Goal: Information Seeking & Learning: Learn about a topic

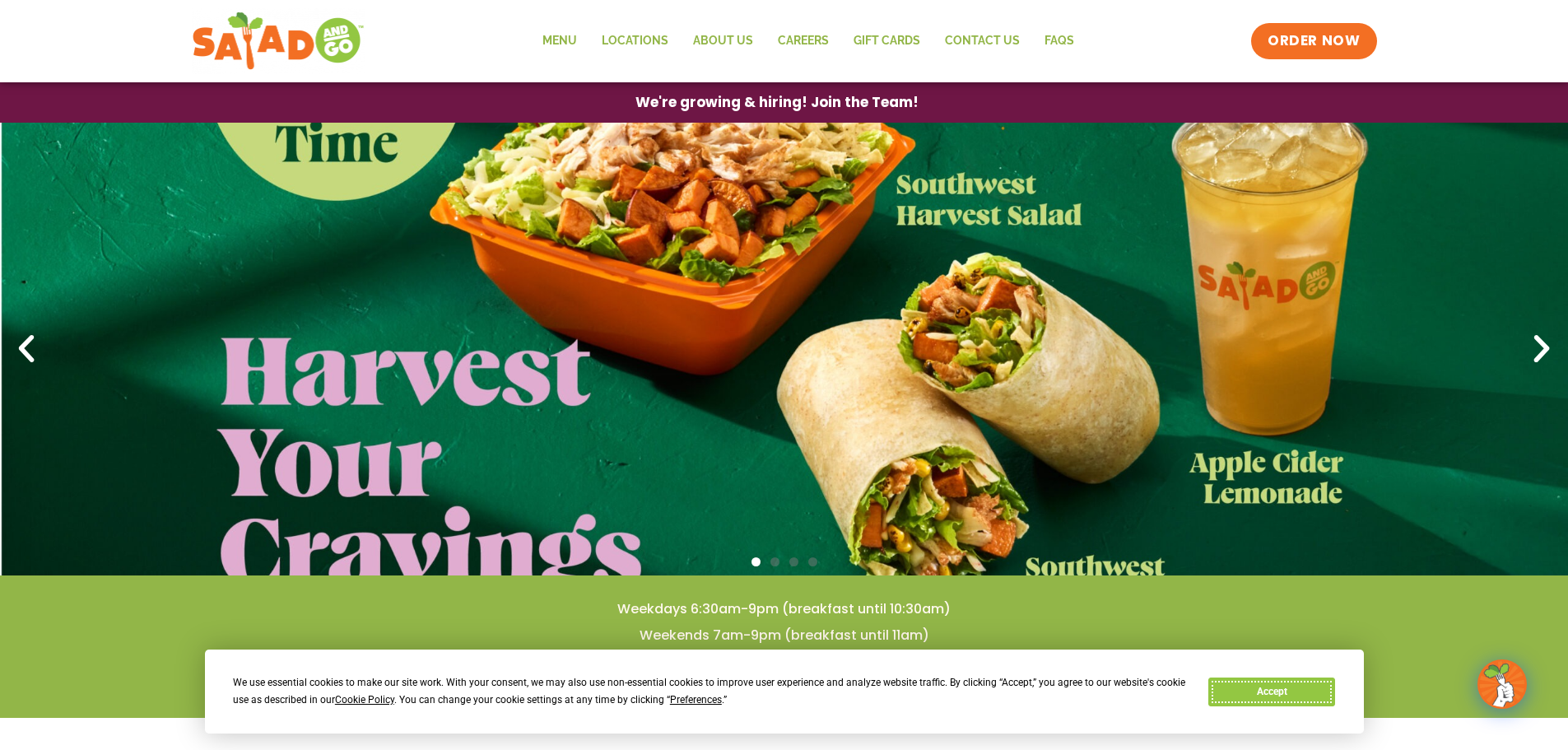
click at [1306, 699] on button "Accept" at bounding box center [1271, 691] width 127 height 29
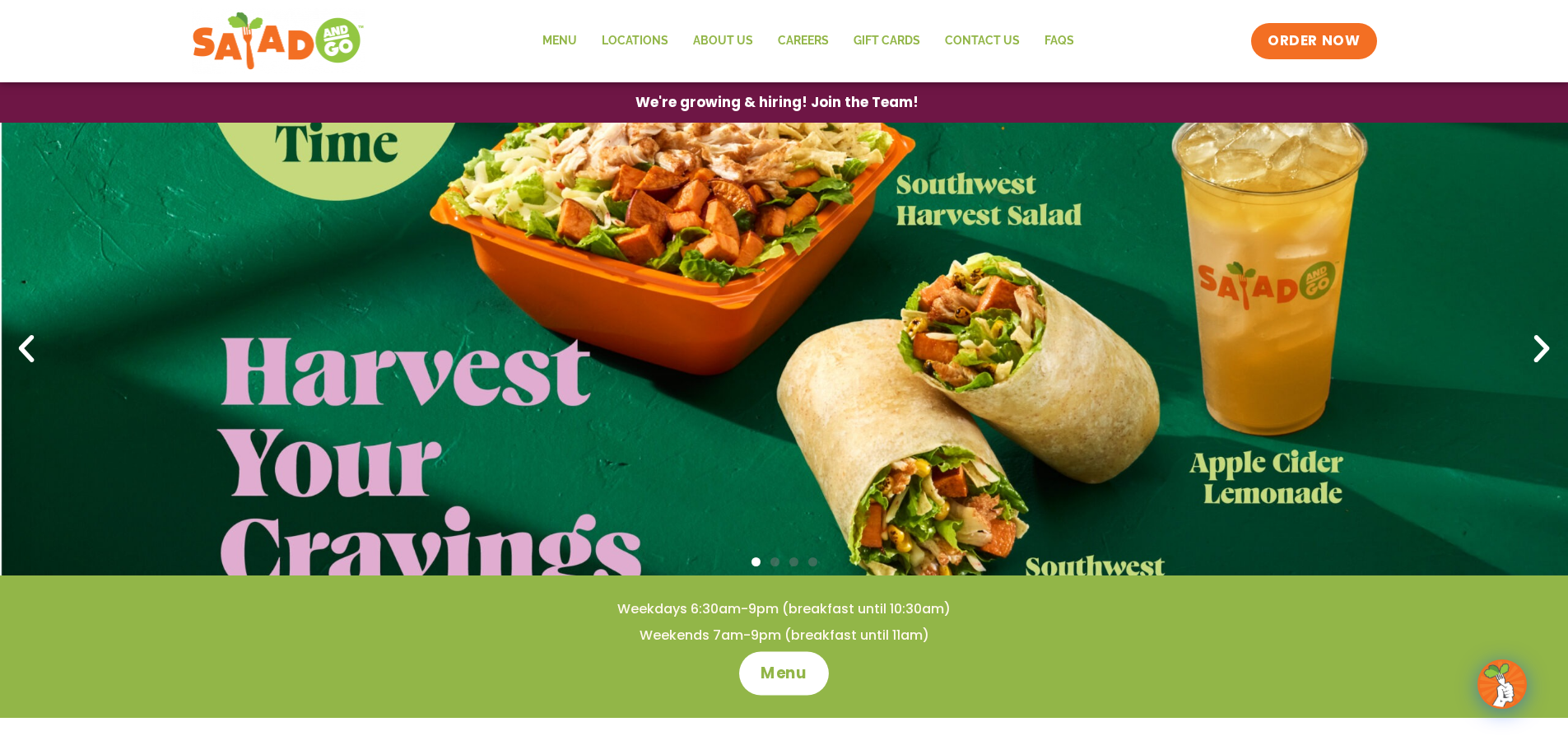
click at [762, 664] on span "Menu" at bounding box center [784, 674] width 47 height 22
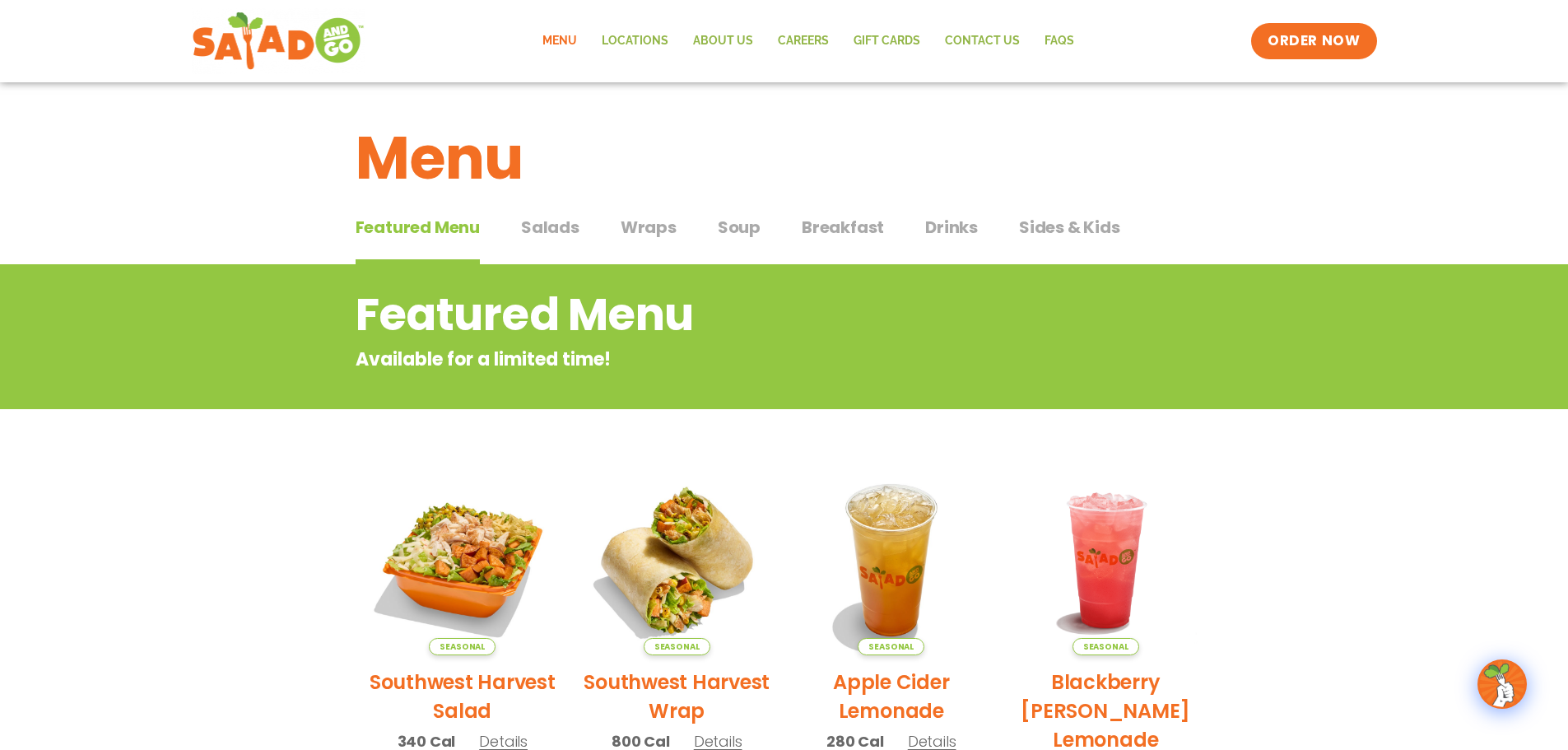
click at [570, 232] on span "Salads" at bounding box center [550, 227] width 59 height 24
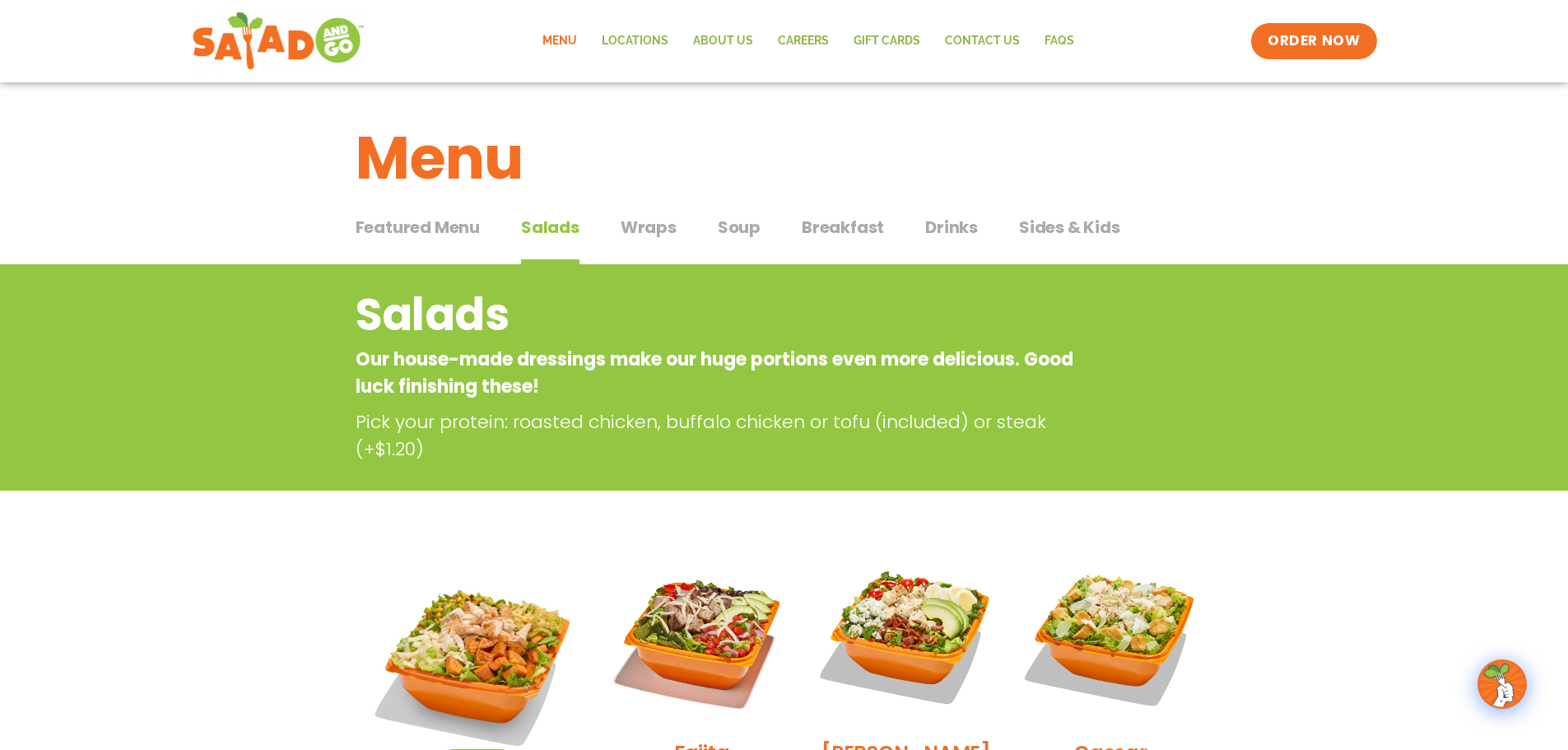
click at [659, 227] on span "Wraps" at bounding box center [649, 227] width 56 height 24
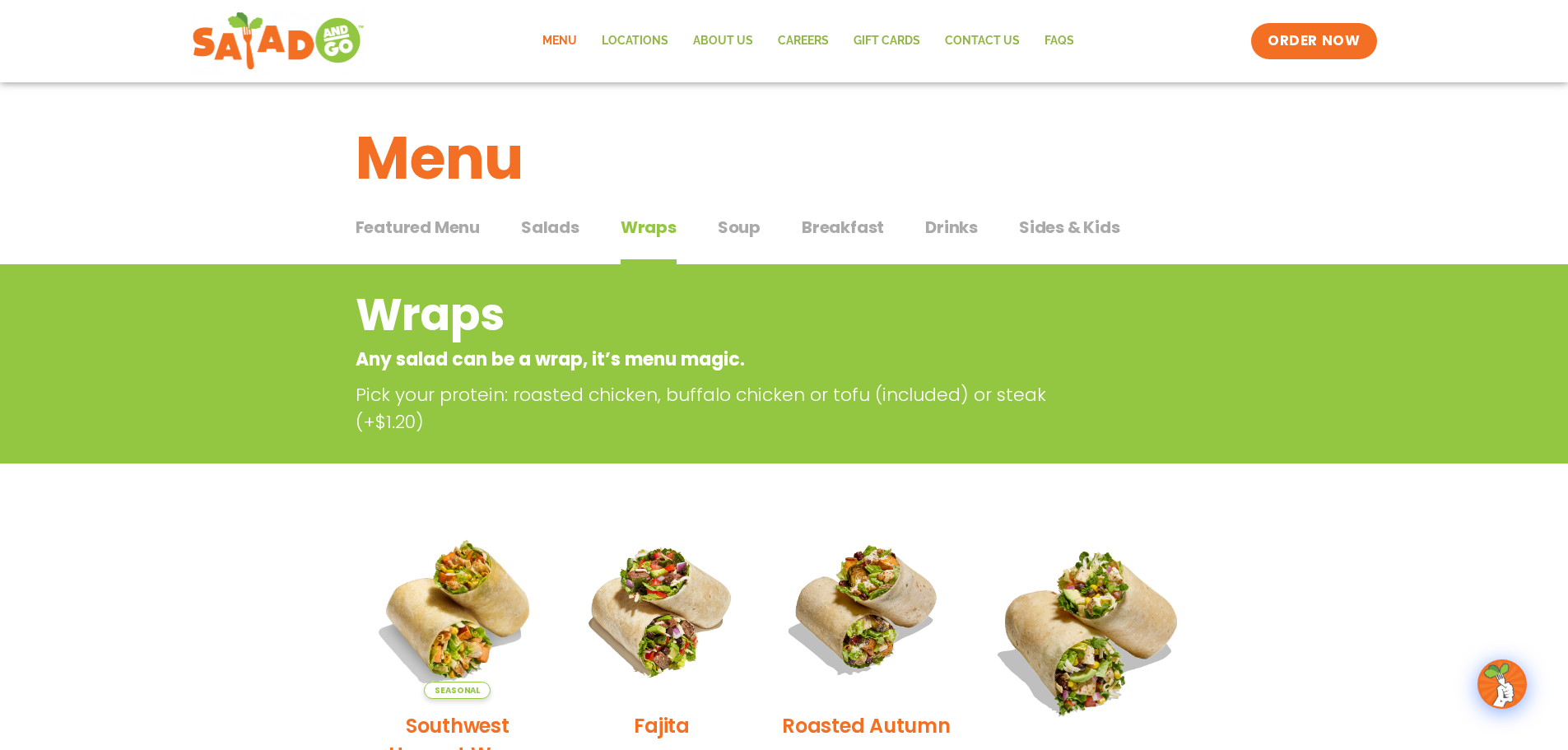
click at [731, 233] on span "Soup" at bounding box center [738, 227] width 43 height 24
